Goal: Task Accomplishment & Management: Complete application form

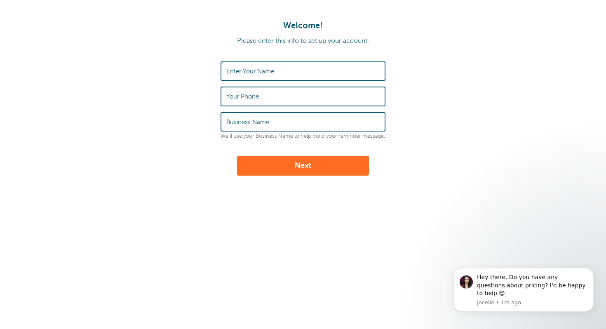
click at [326, 74] on input "Enter Your Name" at bounding box center [302, 71] width 153 height 18
type input "j"
click at [315, 95] on input "Your Phone" at bounding box center [302, 96] width 153 height 18
click at [298, 120] on input "Business Name" at bounding box center [302, 122] width 153 height 18
type input "children scancercenter"
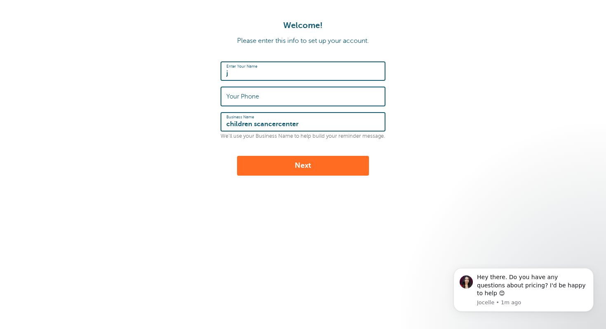
click at [282, 93] on input "Your Phone" at bounding box center [302, 96] width 153 height 18
click at [283, 164] on button "Next" at bounding box center [303, 166] width 132 height 20
click at [278, 95] on input "Your Phone" at bounding box center [302, 96] width 153 height 18
type input "8135056404"
click at [287, 164] on button "Next" at bounding box center [303, 166] width 132 height 20
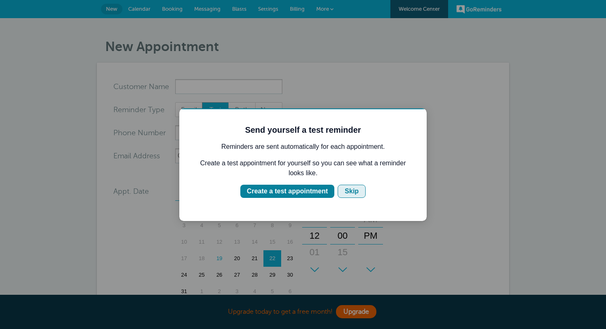
click at [353, 194] on div "Skip" at bounding box center [352, 191] width 14 height 10
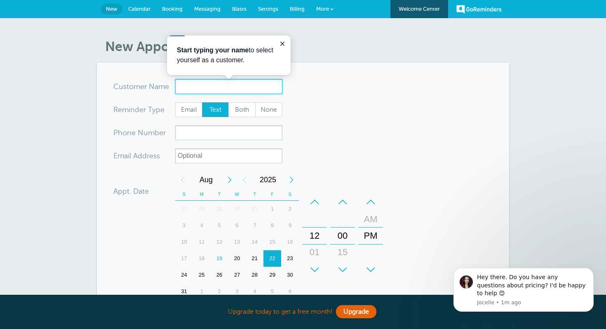
click at [219, 85] on input "x-no-autofill" at bounding box center [228, 86] width 107 height 15
type input "[PERSON_NAME]"
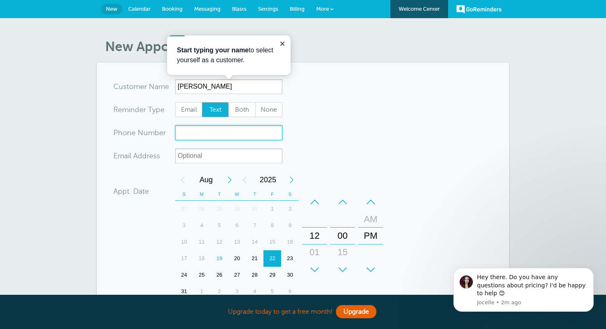
click at [192, 132] on input "xxx-no-autofill" at bounding box center [228, 132] width 107 height 15
click at [222, 257] on div "19" at bounding box center [220, 258] width 18 height 16
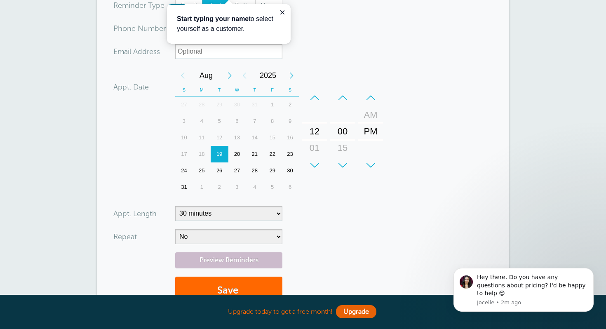
scroll to position [106, 0]
type input "8137873950"
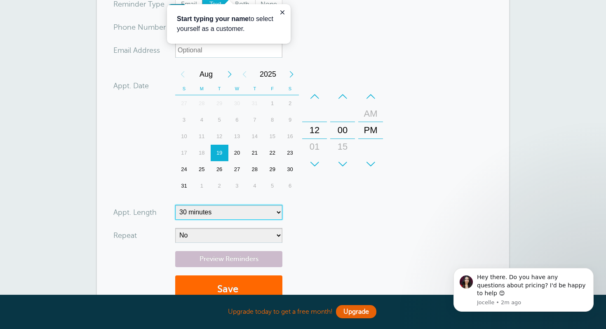
click at [257, 207] on select "5 minutes 10 minutes 15 minutes 20 minutes 25 minutes 30 minutes 35 minutes 40 …" at bounding box center [228, 212] width 107 height 15
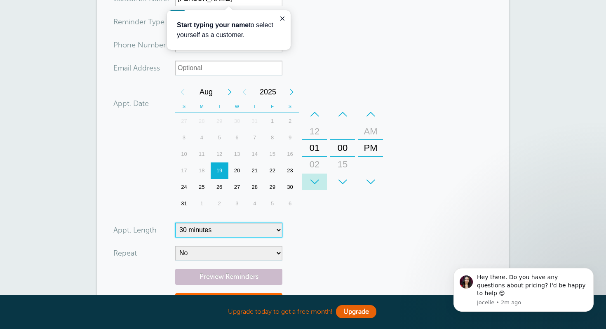
click at [315, 181] on div "+" at bounding box center [314, 182] width 25 height 16
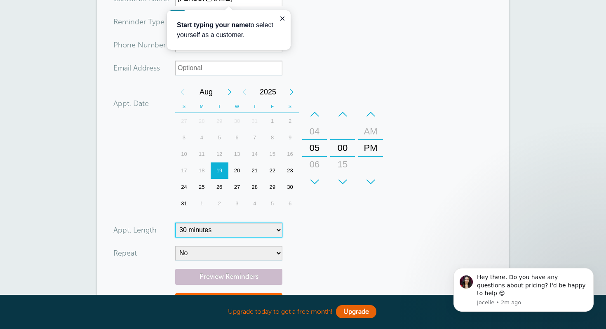
click at [314, 115] on div "–" at bounding box center [314, 114] width 25 height 16
click at [343, 184] on div "+" at bounding box center [342, 182] width 25 height 16
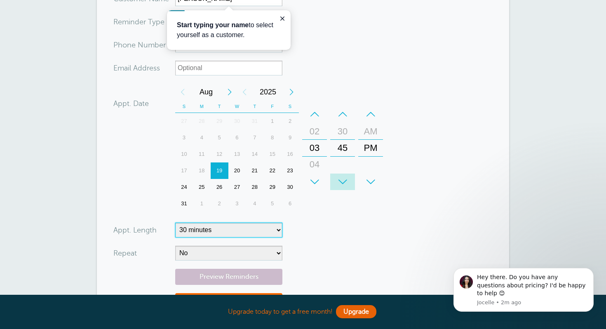
click at [343, 184] on div "+" at bounding box center [342, 182] width 25 height 16
click at [345, 111] on div "–" at bounding box center [342, 114] width 25 height 16
click at [346, 113] on div "–" at bounding box center [342, 114] width 25 height 16
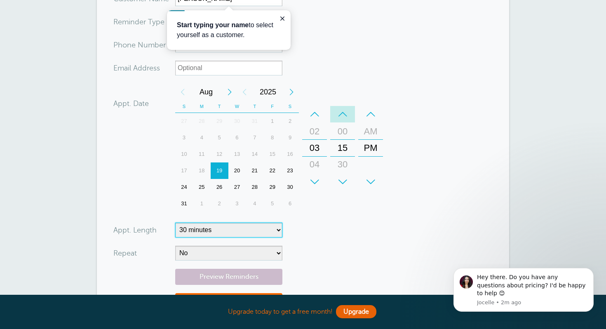
click at [346, 113] on div "–" at bounding box center [342, 114] width 25 height 16
click at [348, 184] on div "+" at bounding box center [342, 182] width 25 height 16
click at [308, 218] on form "You are creating a new customer. To use an existing customer select one from th…" at bounding box center [302, 160] width 379 height 338
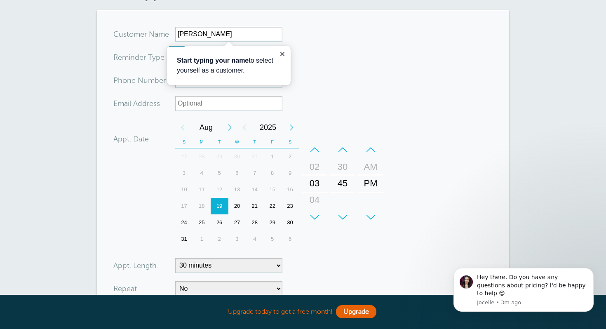
scroll to position [38, 0]
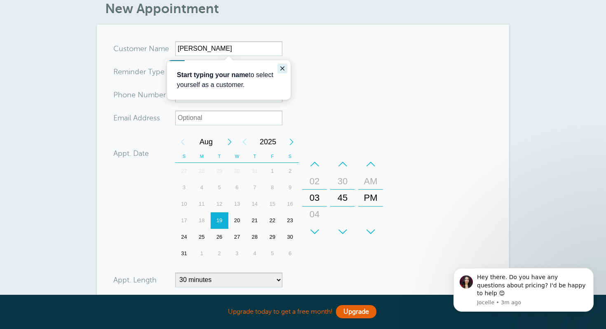
click at [283, 67] on icon "Close guide" at bounding box center [282, 68] width 7 height 7
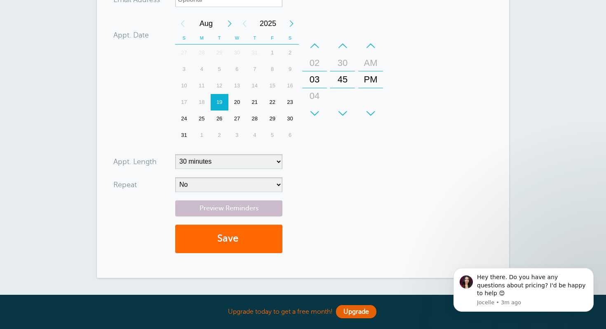
scroll to position [158, 0]
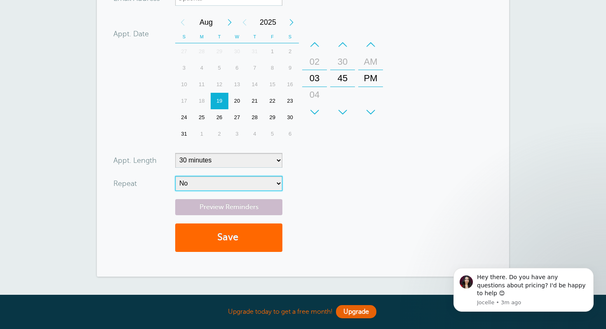
click at [263, 182] on select "No Daily Weekly Every 2 weeks Every 3 weeks Every 4 weeks Monthly Every 5 weeks…" at bounding box center [228, 183] width 107 height 15
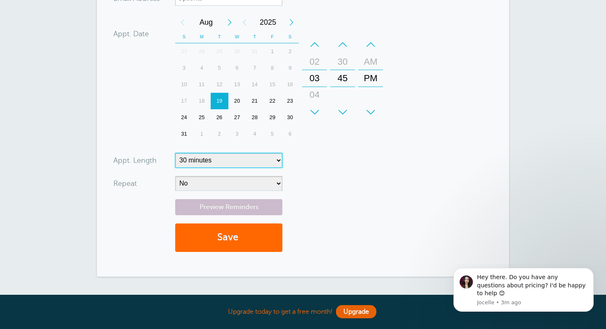
click at [248, 157] on select "5 minutes 10 minutes 15 minutes 20 minutes 25 minutes 30 minutes 35 minutes 40 …" at bounding box center [228, 160] width 107 height 15
select select "5"
click at [175, 153] on select "5 minutes 10 minutes 15 minutes 20 minutes 25 minutes 30 minutes 35 minutes 40 …" at bounding box center [228, 160] width 107 height 15
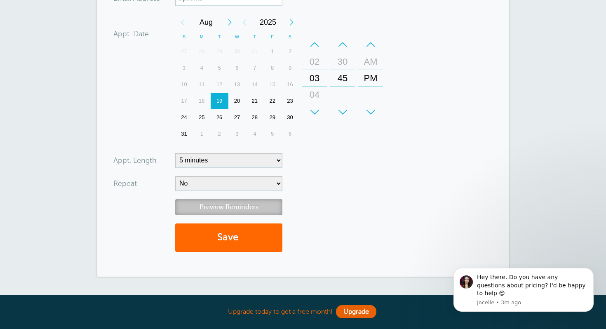
click at [233, 205] on link "Preview Reminders" at bounding box center [228, 207] width 107 height 16
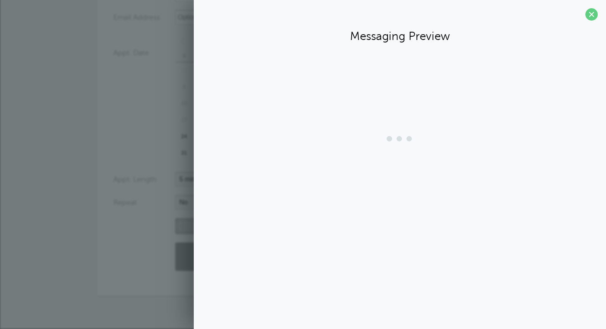
scroll to position [138, 0]
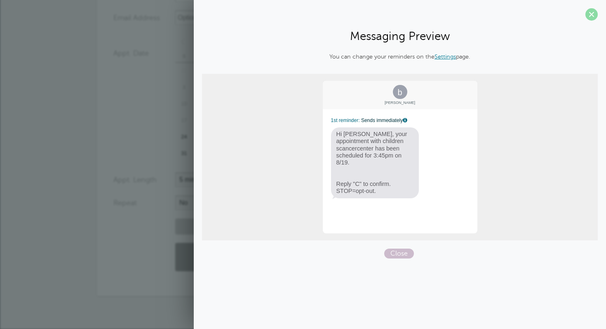
click at [589, 19] on span at bounding box center [591, 14] width 12 height 12
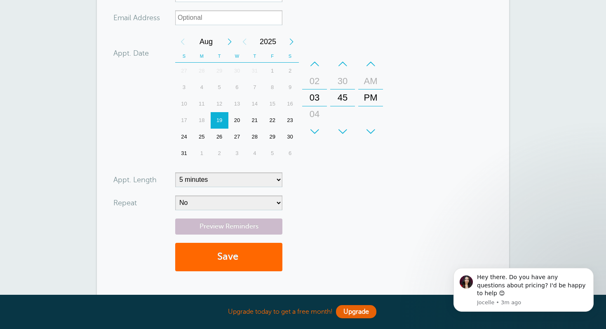
scroll to position [0, 0]
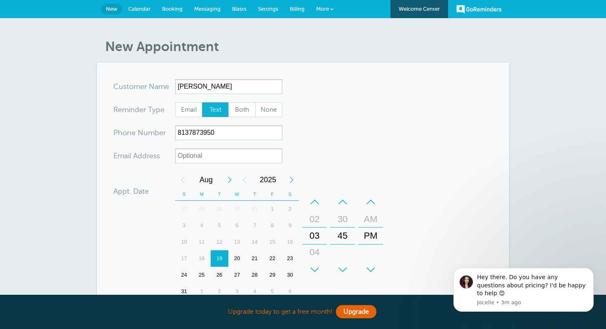
click at [329, 10] on link "More" at bounding box center [324, 9] width 29 height 19
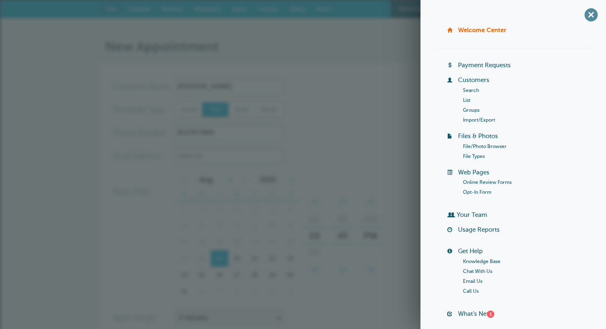
click at [592, 18] on span "+" at bounding box center [591, 14] width 19 height 19
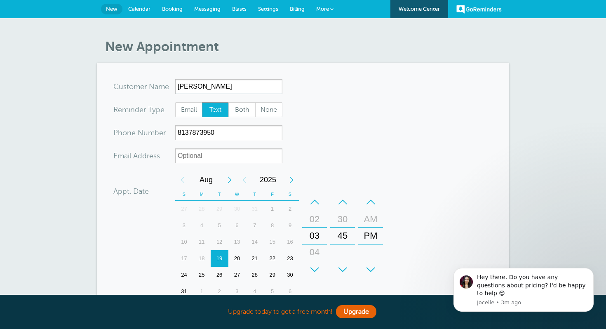
click at [494, 9] on link "GoReminders" at bounding box center [478, 9] width 45 height 18
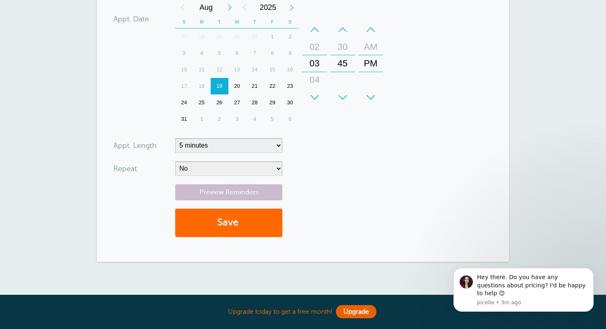
scroll to position [230, 0]
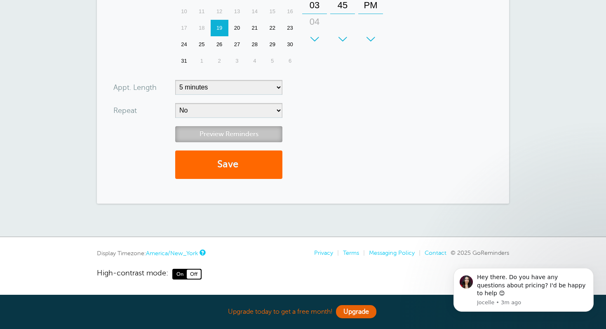
click at [239, 132] on link "Preview Reminders" at bounding box center [228, 134] width 107 height 16
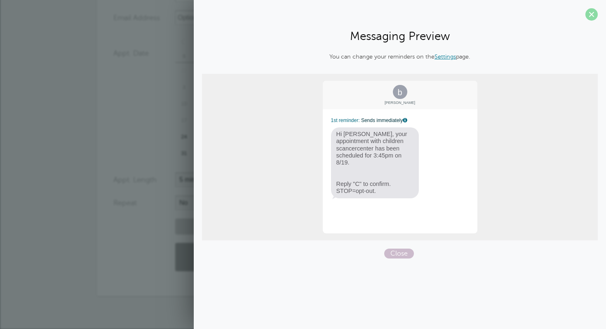
click at [594, 12] on span at bounding box center [591, 14] width 12 height 12
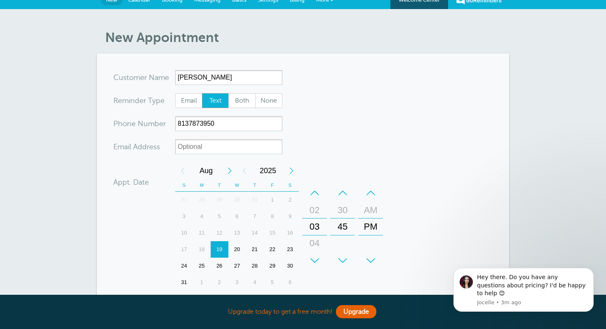
scroll to position [0, 0]
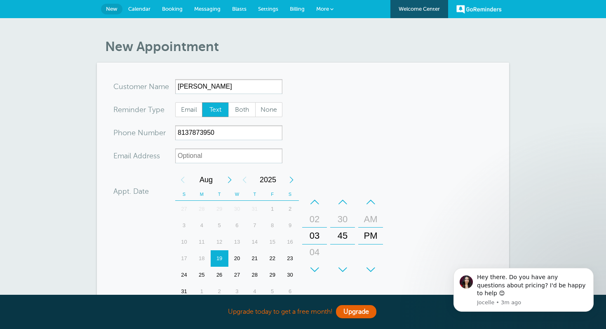
click at [475, 8] on link "GoReminders" at bounding box center [478, 9] width 45 height 18
click at [425, 9] on link "Welcome Center" at bounding box center [419, 9] width 58 height 18
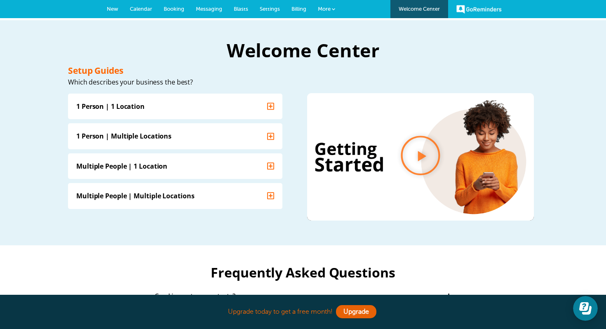
click at [473, 13] on link "GoReminders" at bounding box center [478, 9] width 45 height 18
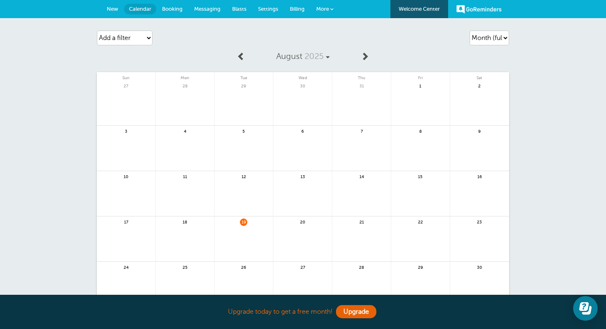
click at [315, 12] on link "More" at bounding box center [324, 9] width 29 height 19
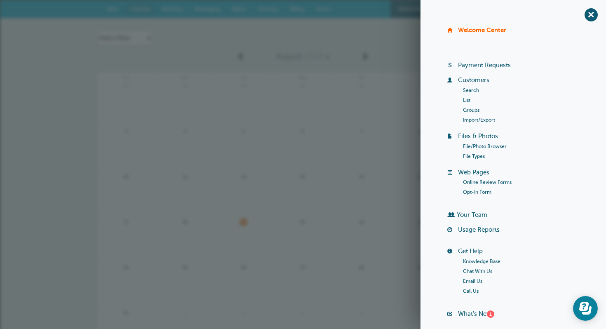
click at [487, 31] on link "Welcome Center" at bounding box center [482, 29] width 48 height 7
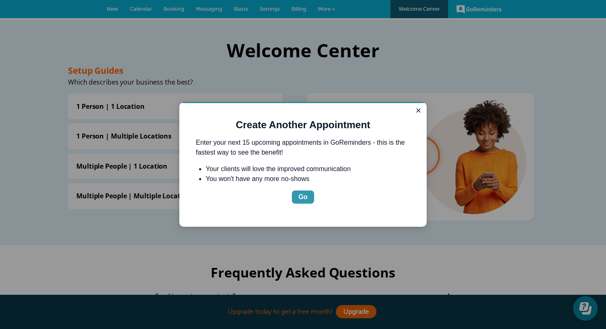
click at [294, 195] on button "Go" at bounding box center [303, 196] width 22 height 13
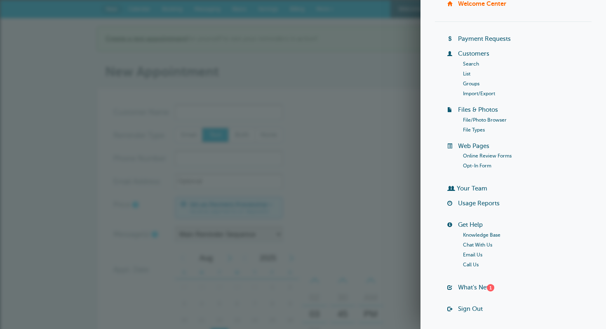
click at [474, 204] on link "Usage Reports" at bounding box center [479, 203] width 42 height 7
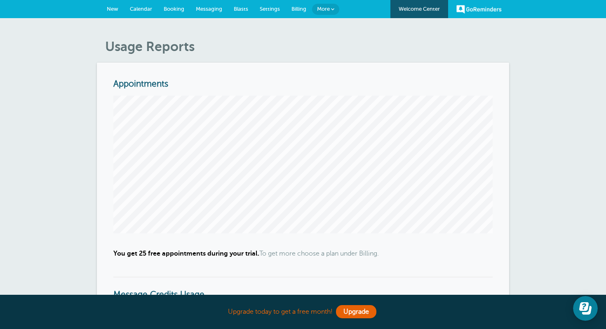
click at [334, 11] on link "More" at bounding box center [325, 9] width 27 height 11
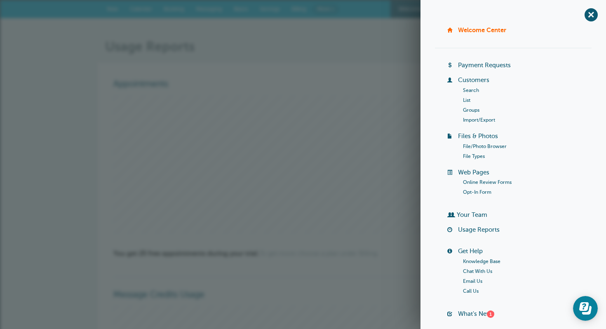
click at [477, 145] on link "File/Photo Browser" at bounding box center [485, 146] width 44 height 6
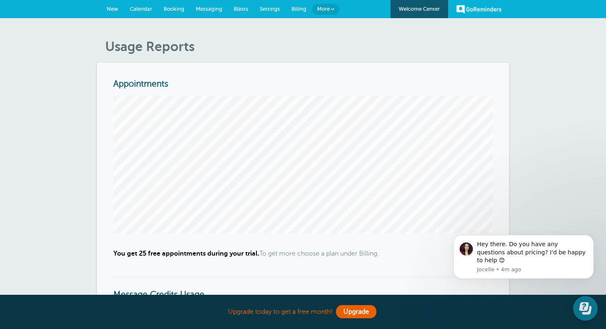
click at [423, 16] on link "Welcome Center" at bounding box center [419, 9] width 58 height 18
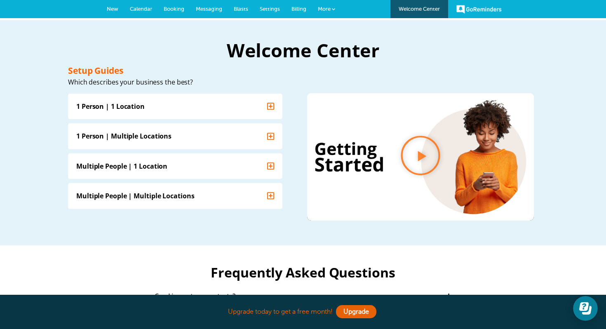
click at [324, 13] on link "More" at bounding box center [326, 9] width 29 height 19
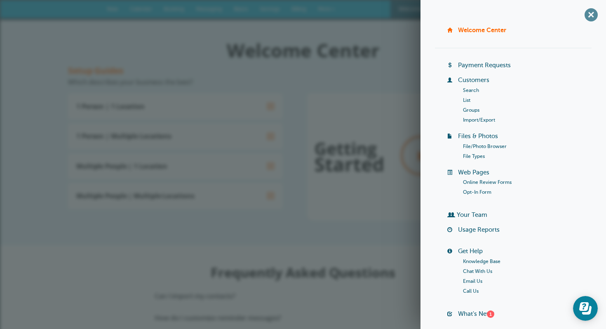
click at [595, 15] on span "+" at bounding box center [591, 14] width 19 height 19
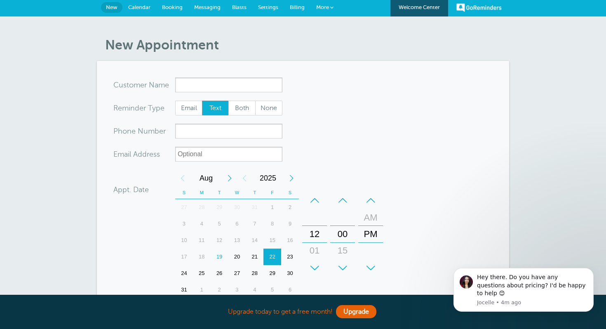
scroll to position [1, 0]
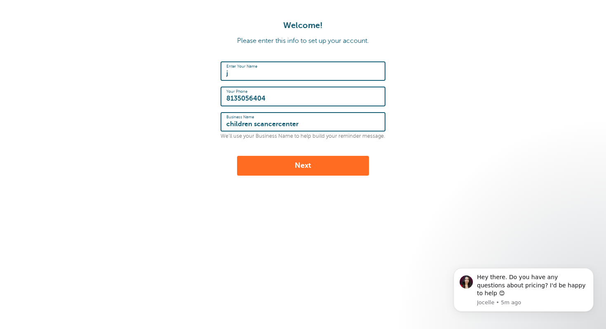
click at [320, 124] on input "children scancercenter" at bounding box center [302, 122] width 153 height 18
click at [257, 126] on input "children scancercenter" at bounding box center [302, 122] width 153 height 18
click at [276, 125] on input "childrens cancercenter" at bounding box center [302, 122] width 153 height 18
click at [244, 125] on input "childrens cancer center" at bounding box center [302, 122] width 153 height 18
type input "childrens cancer center"
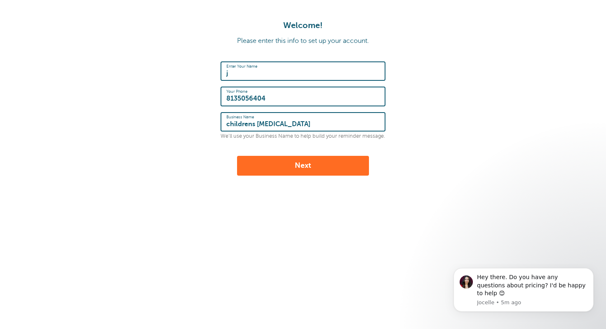
click at [204, 133] on form "Enter Your Name j Your Phone 8135056404 Business Name childrens cancer center W…" at bounding box center [303, 118] width 590 height 114
click at [316, 164] on button "Next" at bounding box center [303, 166] width 132 height 20
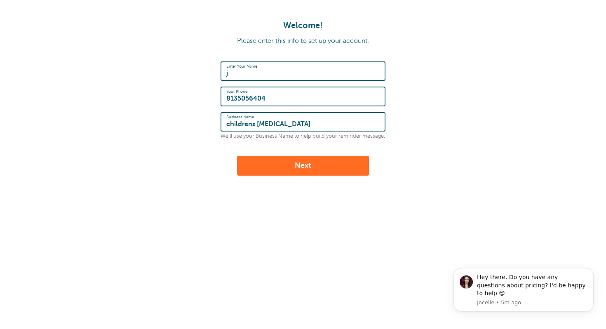
click at [316, 113] on input "childrens [MEDICAL_DATA]" at bounding box center [302, 122] width 153 height 18
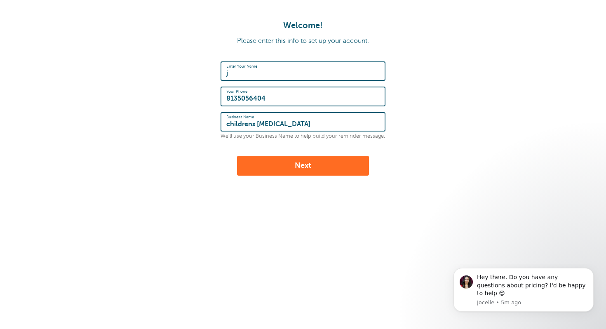
click at [316, 125] on input "childrens [MEDICAL_DATA]" at bounding box center [302, 122] width 153 height 18
type input "childrens cancer center"
click at [303, 166] on button "Next" at bounding box center [303, 166] width 132 height 20
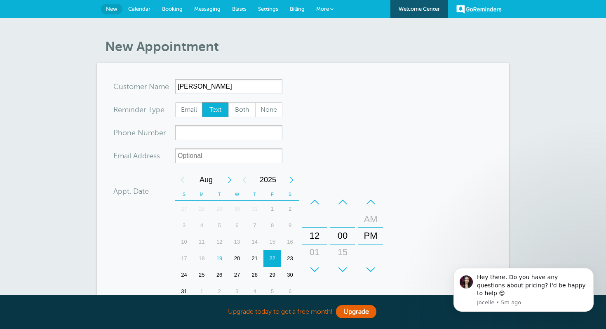
type input "[PERSON_NAME]"
click at [207, 139] on input "xxx-no-autofill" at bounding box center [228, 132] width 107 height 15
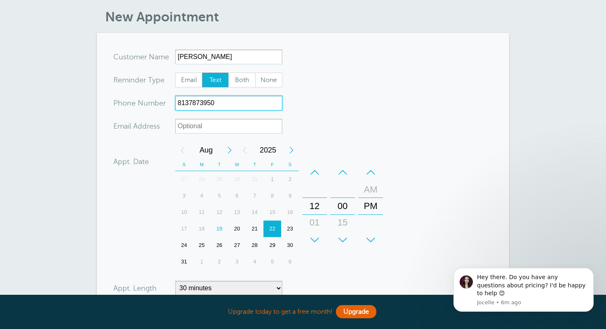
scroll to position [36, 0]
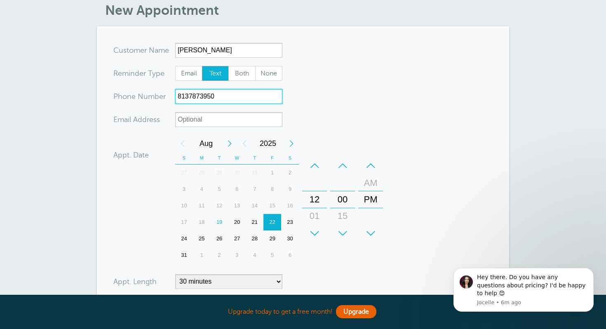
click at [219, 223] on div "19" at bounding box center [220, 222] width 18 height 16
click at [316, 230] on div "+" at bounding box center [314, 233] width 25 height 16
click at [336, 230] on div "+" at bounding box center [342, 233] width 25 height 16
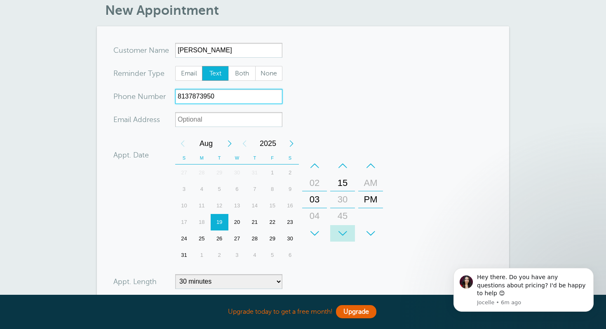
click at [336, 230] on div "+" at bounding box center [342, 233] width 25 height 16
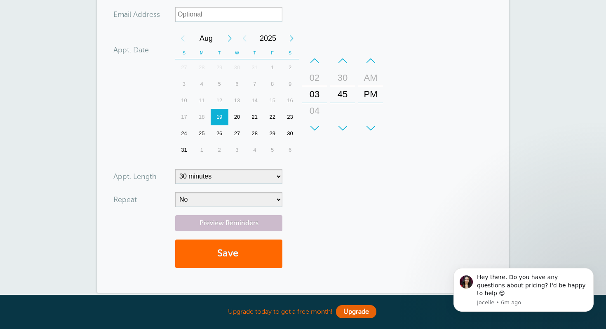
scroll to position [169, 0]
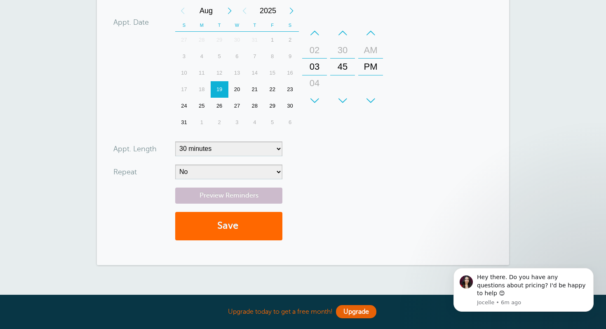
type input "8137873950"
click at [219, 151] on select "5 minutes 10 minutes 15 minutes 20 minutes 25 minutes 30 minutes 35 minutes 40 …" at bounding box center [228, 148] width 107 height 15
select select "5"
click at [175, 141] on select "5 minutes 10 minutes 15 minutes 20 minutes 25 minutes 30 minutes 35 minutes 40 …" at bounding box center [228, 148] width 107 height 15
click at [238, 195] on link "Preview Reminders" at bounding box center [228, 196] width 107 height 16
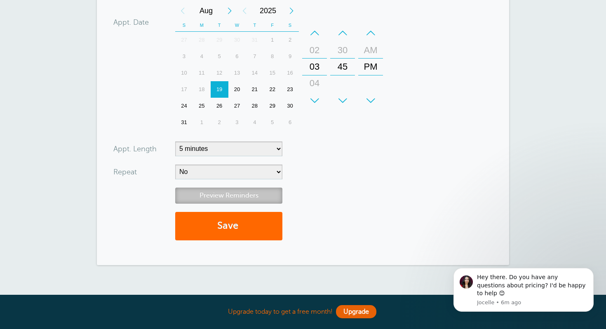
scroll to position [138, 0]
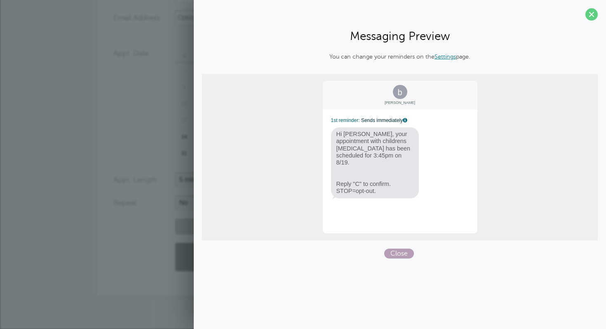
click at [393, 254] on span "Close" at bounding box center [399, 254] width 30 height 10
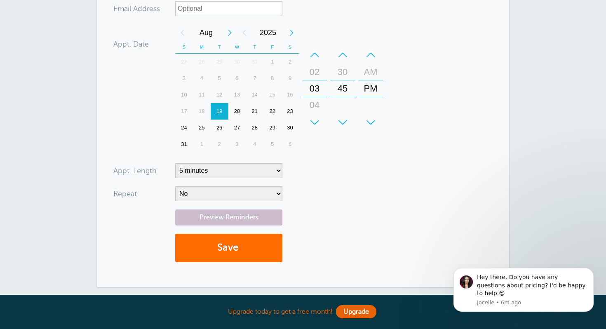
scroll to position [148, 0]
click at [250, 251] on button "Save" at bounding box center [228, 247] width 107 height 28
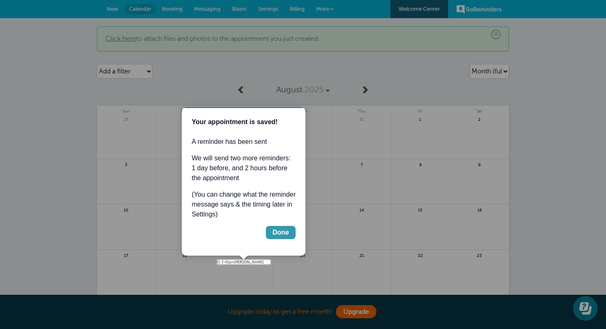
click at [287, 226] on button "Done" at bounding box center [281, 232] width 30 height 13
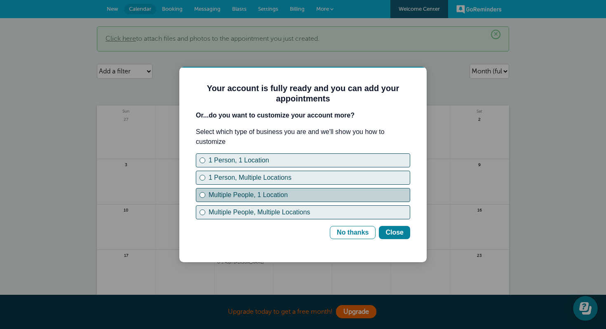
click at [365, 193] on div "Multiple People, 1 Location" at bounding box center [309, 195] width 201 height 10
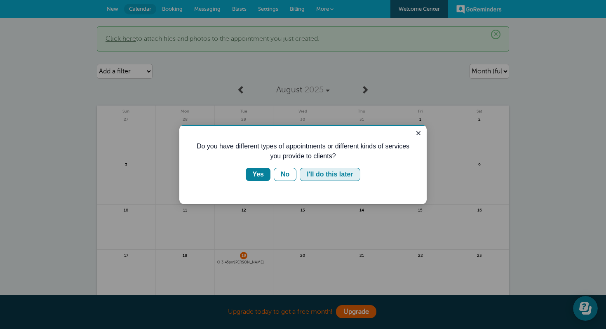
click at [345, 171] on div "I'll do this later" at bounding box center [330, 174] width 46 height 10
click at [425, 136] on div "Do you want to be able to assign different staff members to different appointme…" at bounding box center [302, 164] width 247 height 79
click at [424, 133] on div "Do you want to be able to assign different staff members to different appointme…" at bounding box center [302, 164] width 247 height 79
click at [418, 132] on icon "Close guide" at bounding box center [418, 133] width 7 height 7
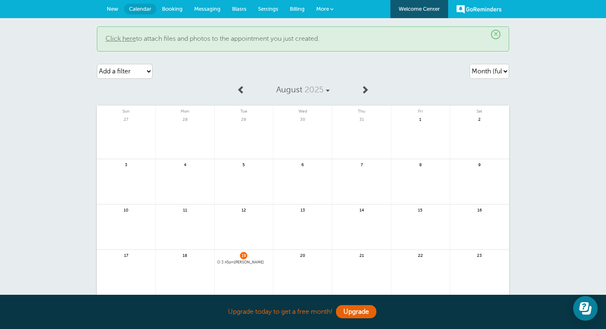
click at [203, 12] on link "Messaging" at bounding box center [207, 9] width 38 height 18
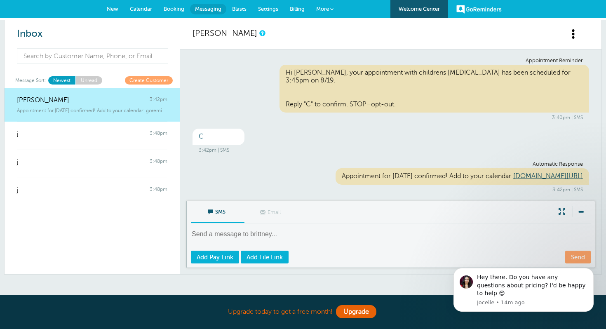
click at [265, 6] on span "Settings" at bounding box center [268, 9] width 20 height 6
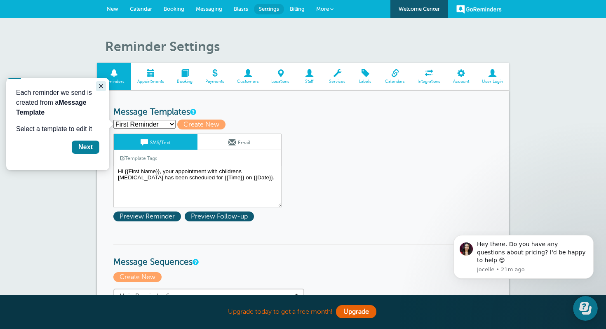
click at [101, 85] on icon "Close guide" at bounding box center [101, 86] width 4 height 4
